Goal: Information Seeking & Learning: Learn about a topic

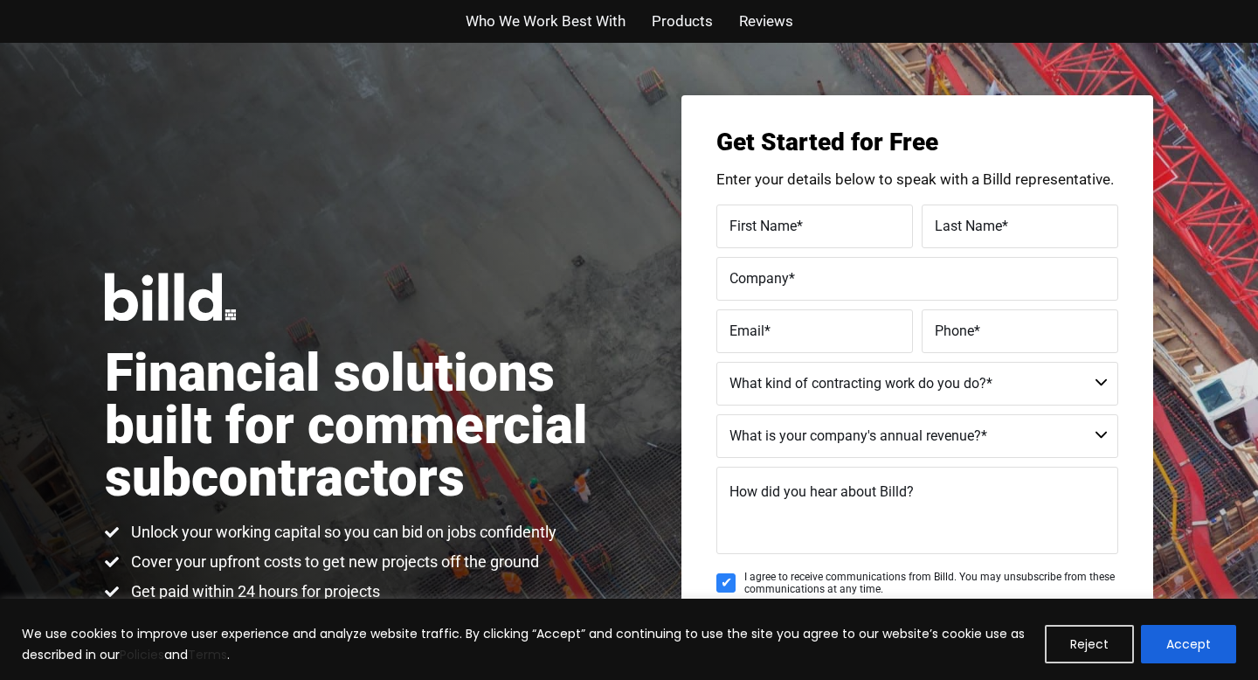
click at [510, 24] on span "Who We Work Best With" at bounding box center [546, 21] width 160 height 25
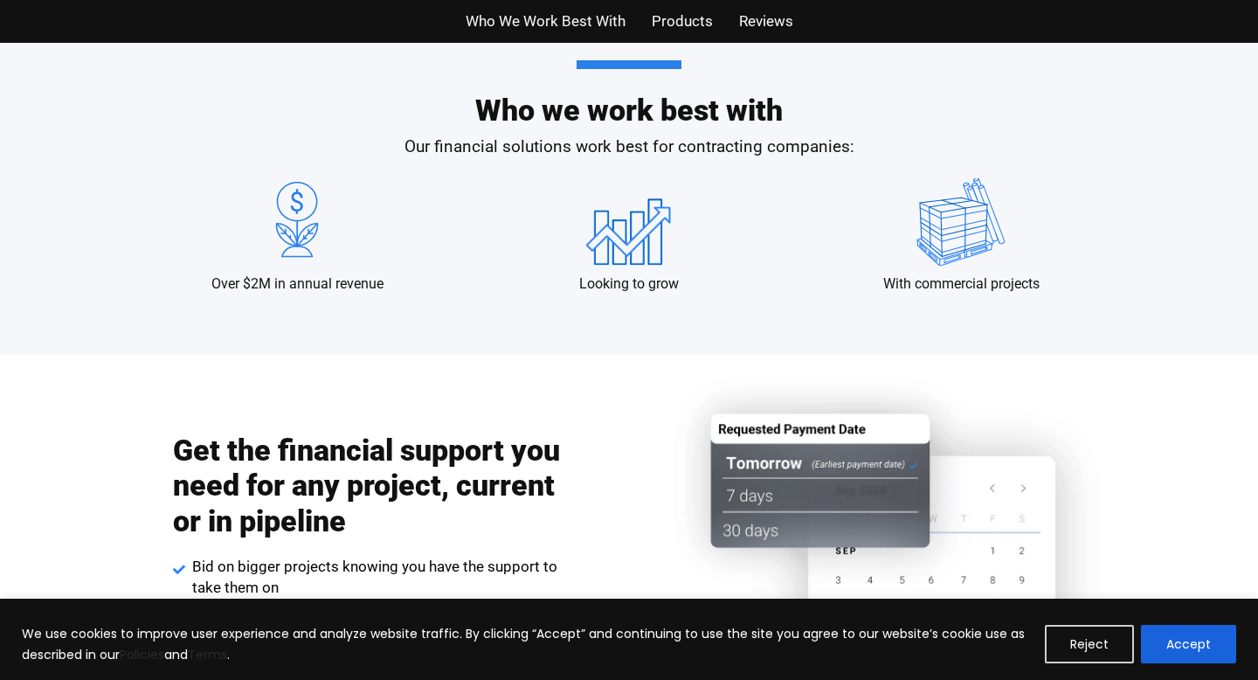
scroll to position [1726, 0]
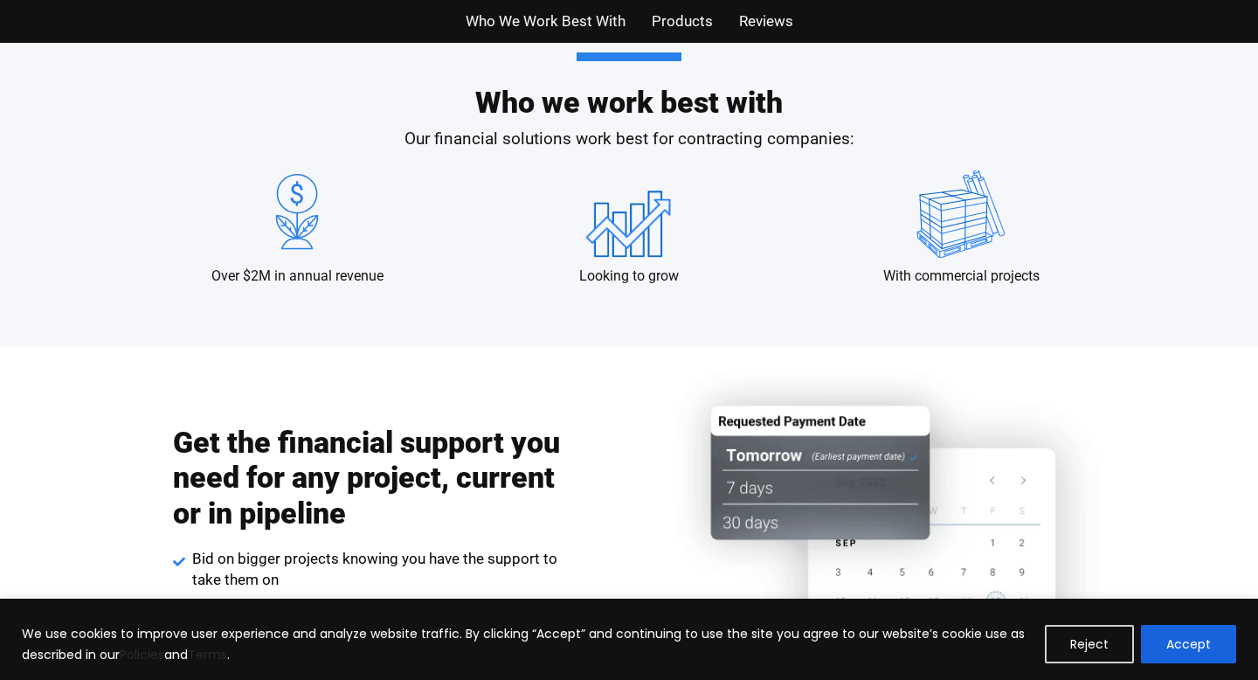
click at [689, 22] on span "Products" at bounding box center [682, 21] width 61 height 25
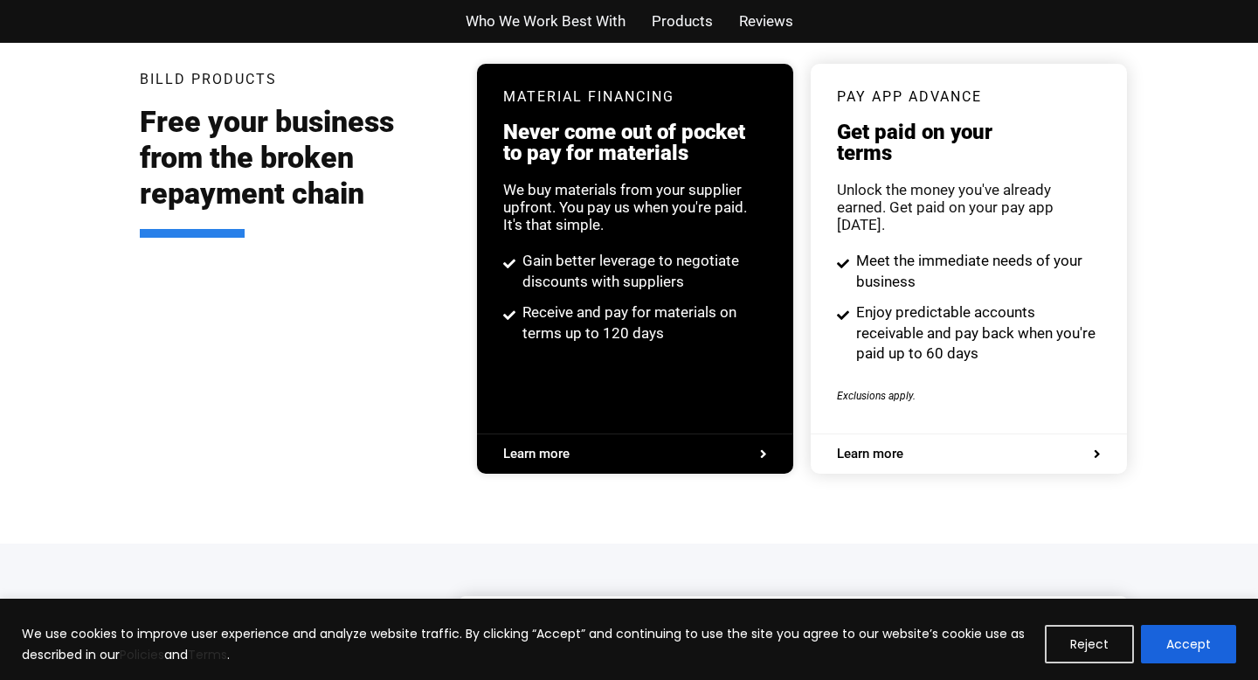
scroll to position [3366, 0]
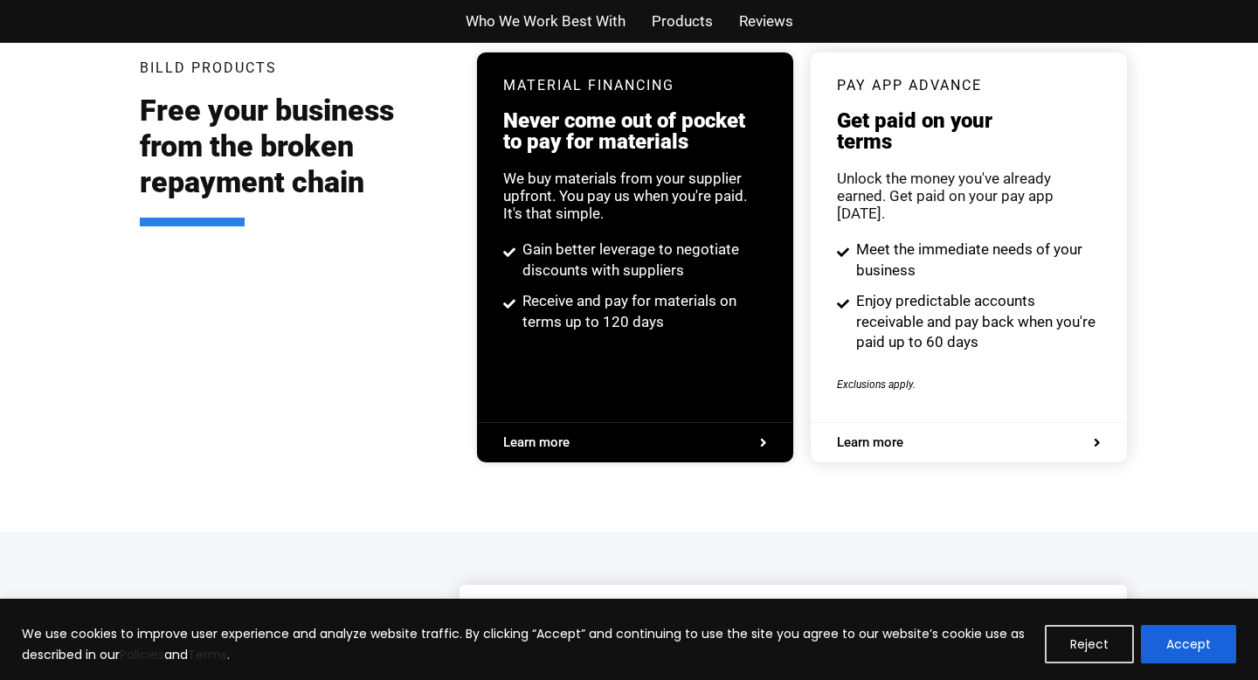
click at [764, 22] on span "Reviews" at bounding box center [766, 21] width 54 height 25
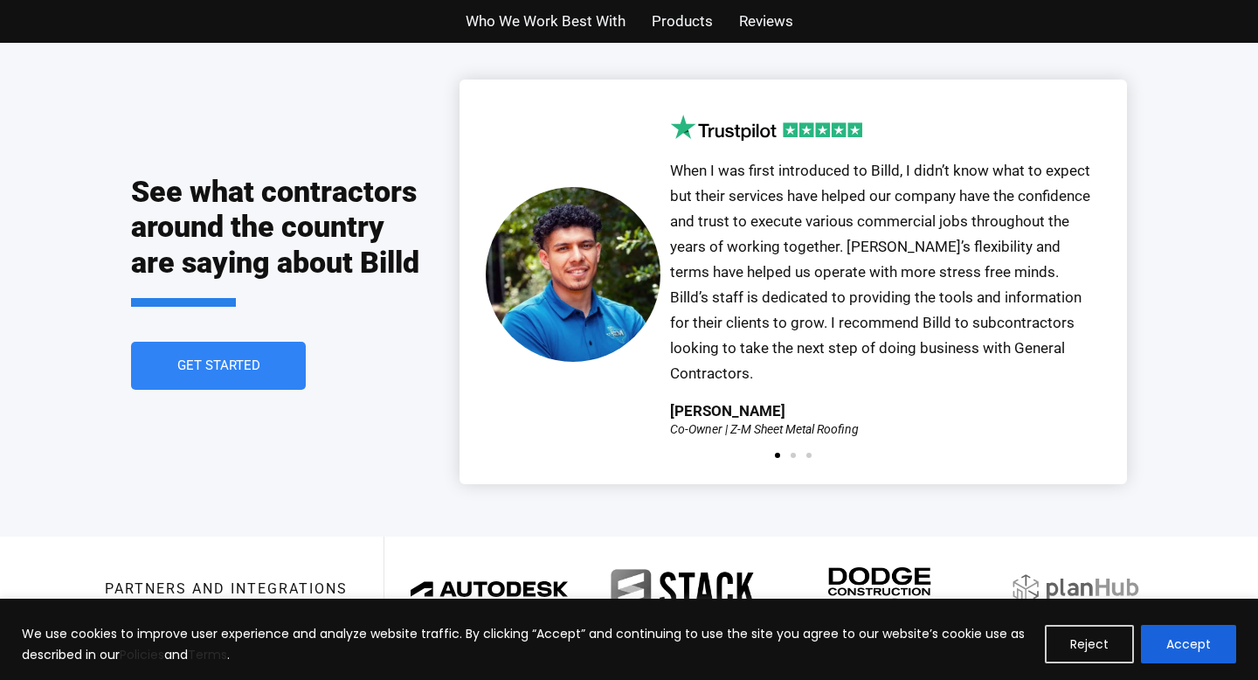
scroll to position [3881, 0]
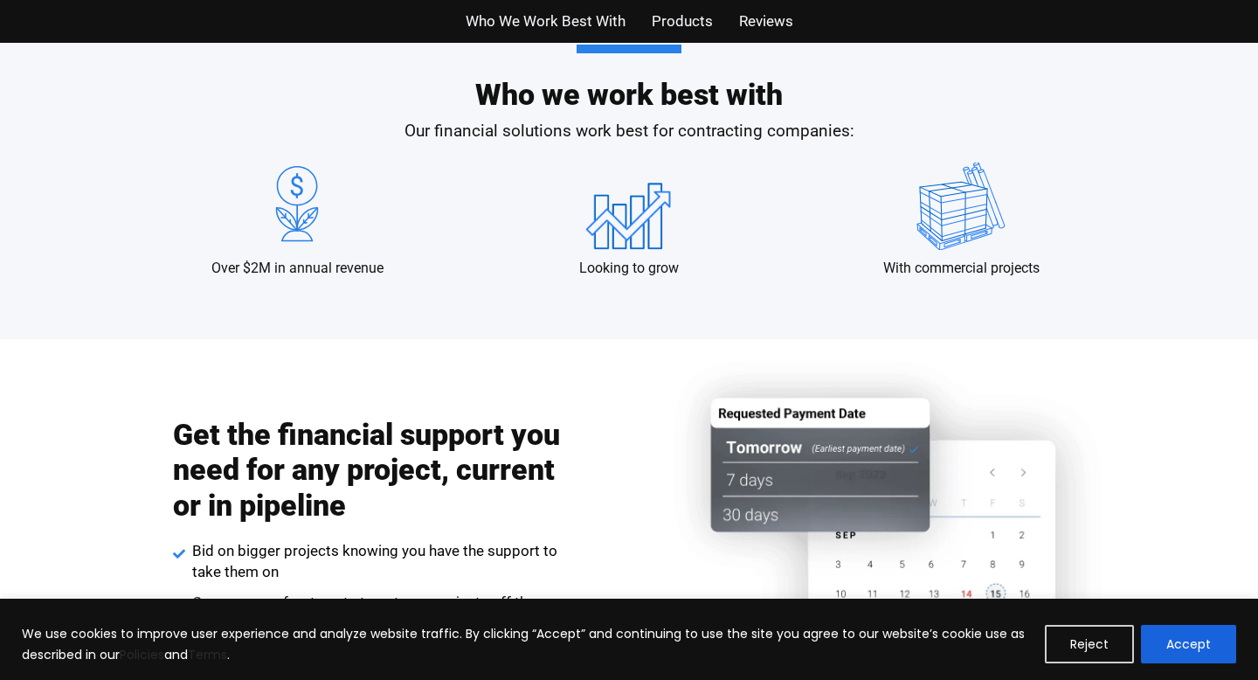
scroll to position [1726, 0]
